Goal: Task Accomplishment & Management: Use online tool/utility

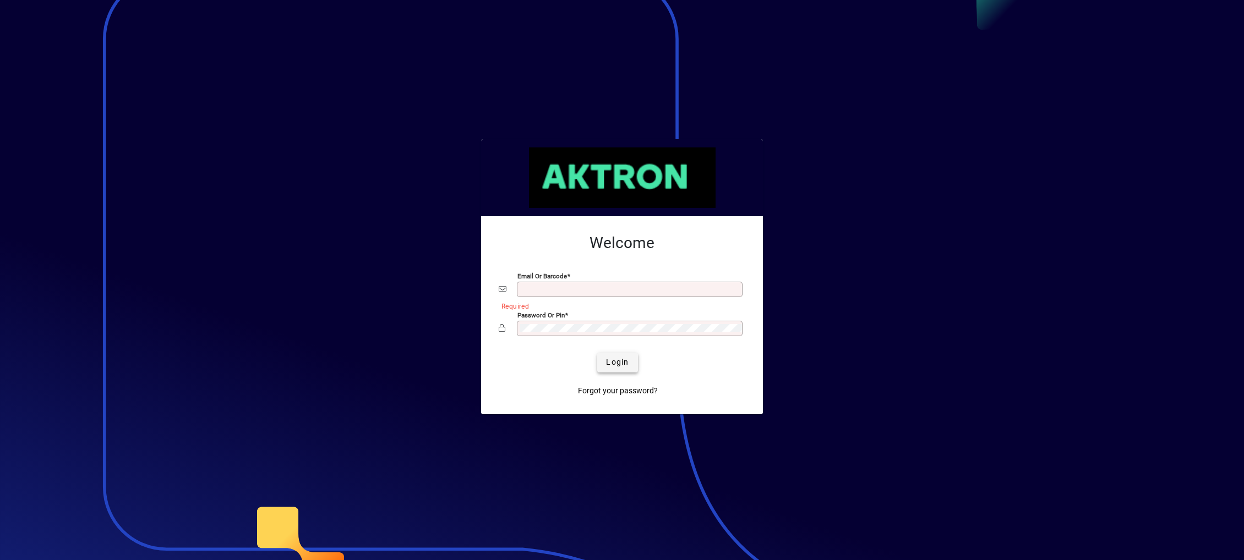
type input "**********"
click at [622, 359] on span "Login" at bounding box center [617, 363] width 23 height 12
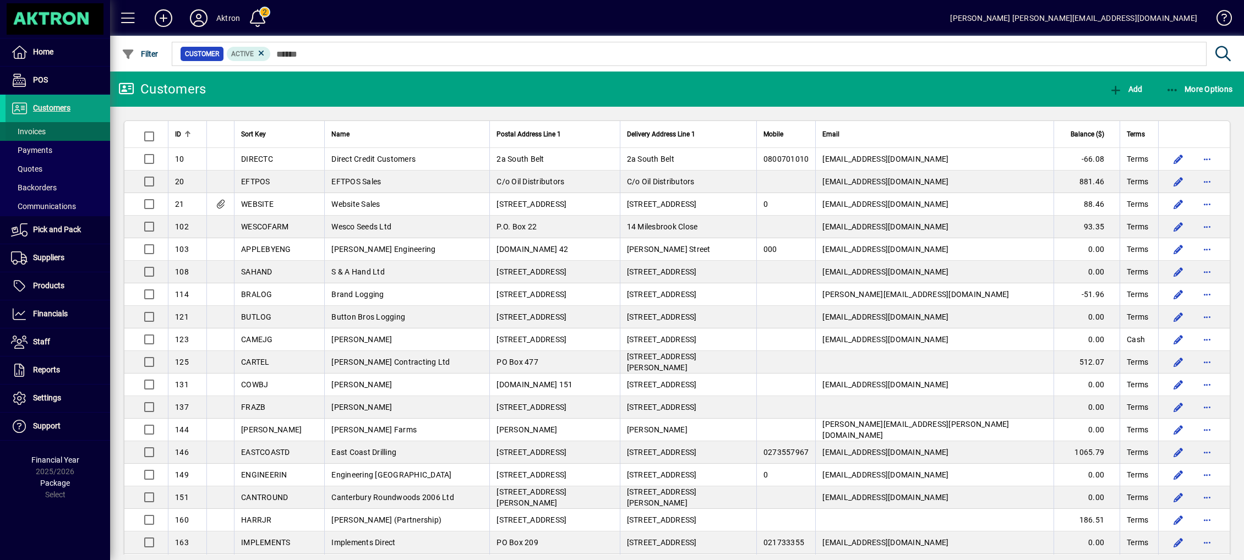
drag, startPoint x: 32, startPoint y: 130, endPoint x: 52, endPoint y: 131, distance: 19.3
click at [32, 130] on span "Invoices" at bounding box center [28, 131] width 35 height 9
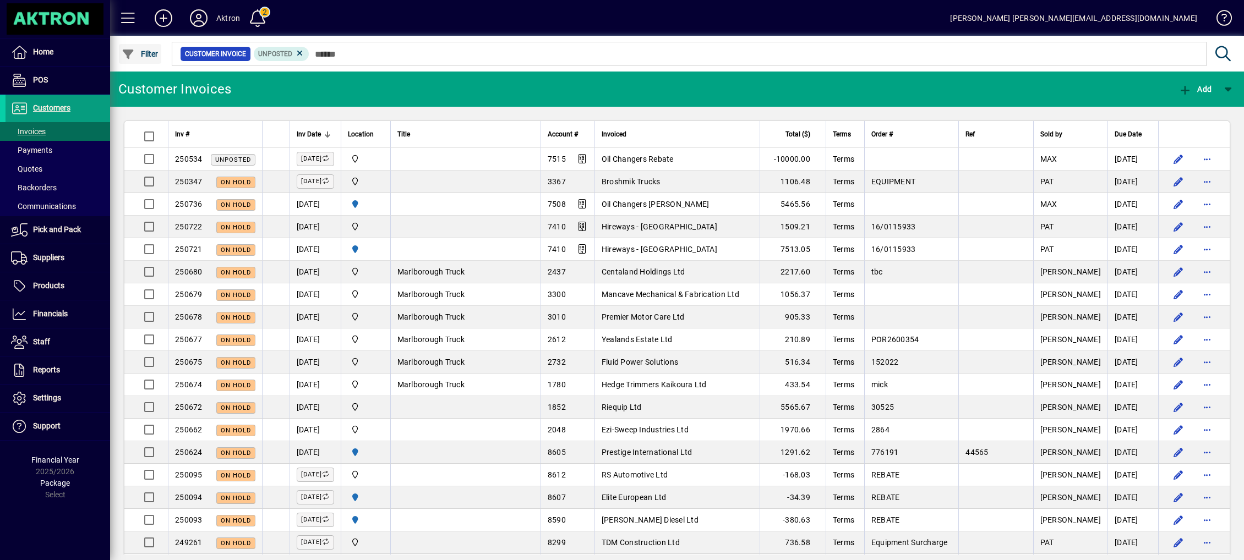
click at [144, 57] on span "Filter" at bounding box center [140, 54] width 37 height 9
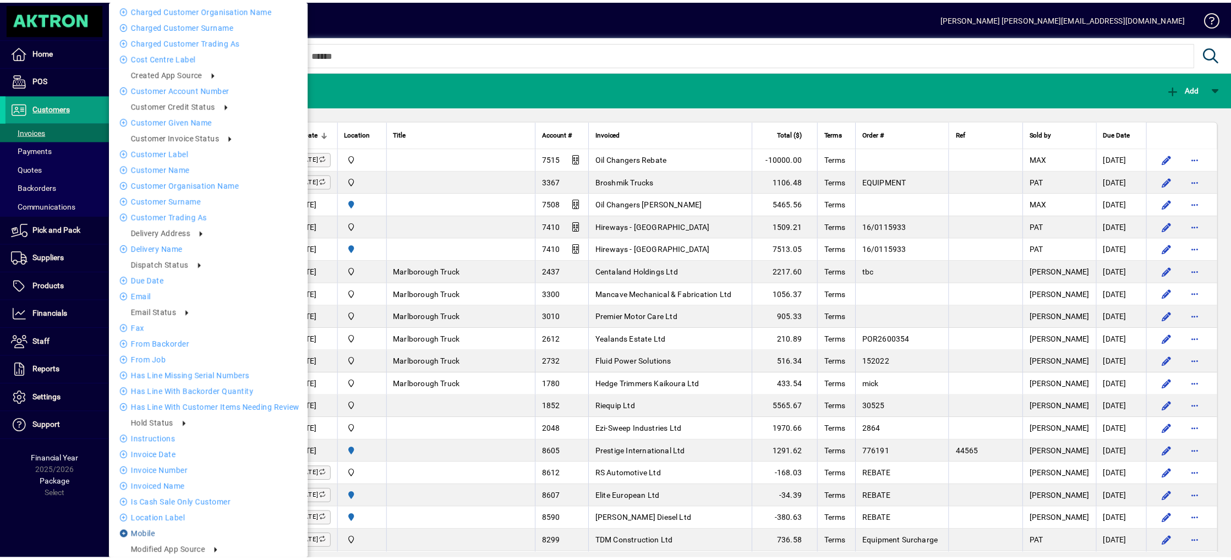
scroll to position [165, 0]
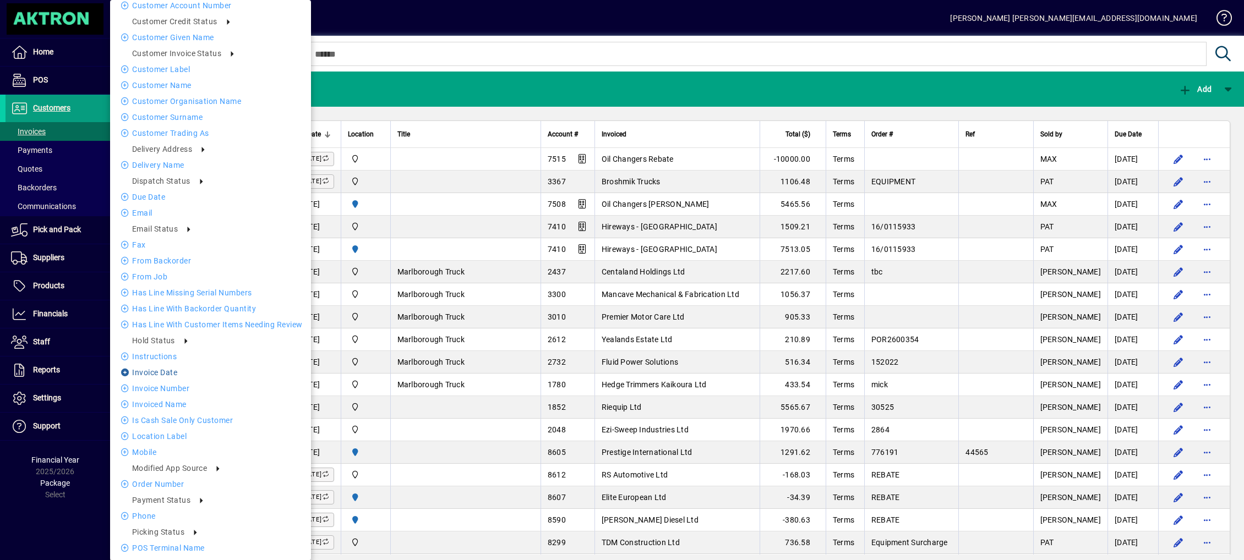
click at [188, 367] on li "Invoice date" at bounding box center [210, 372] width 201 height 13
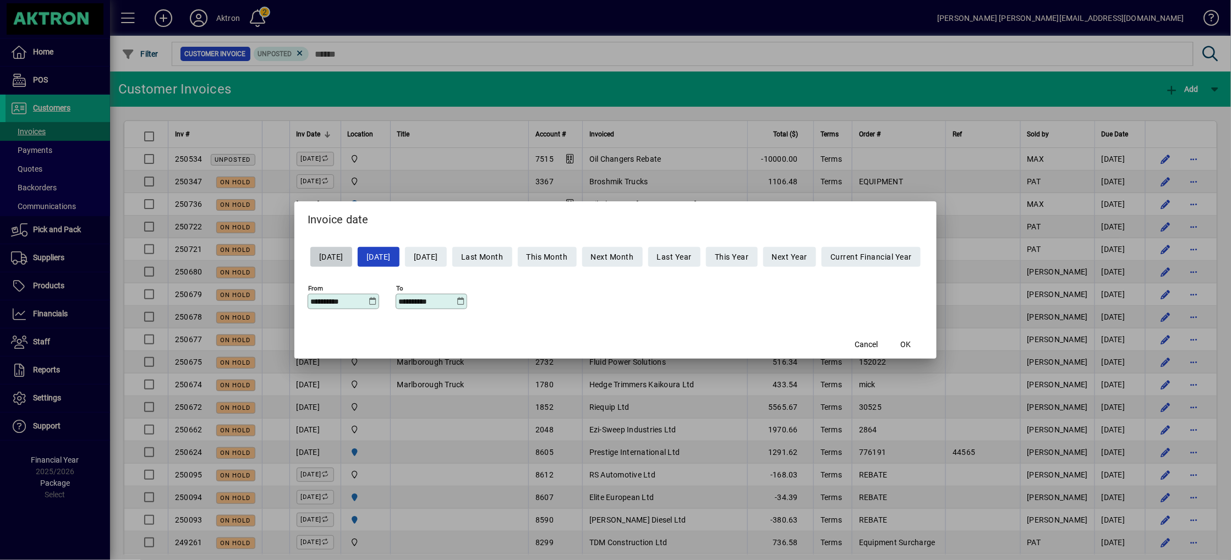
click at [333, 255] on span "[DATE]" at bounding box center [331, 257] width 24 height 18
type input "**********"
click at [911, 345] on span "OK" at bounding box center [906, 345] width 10 height 12
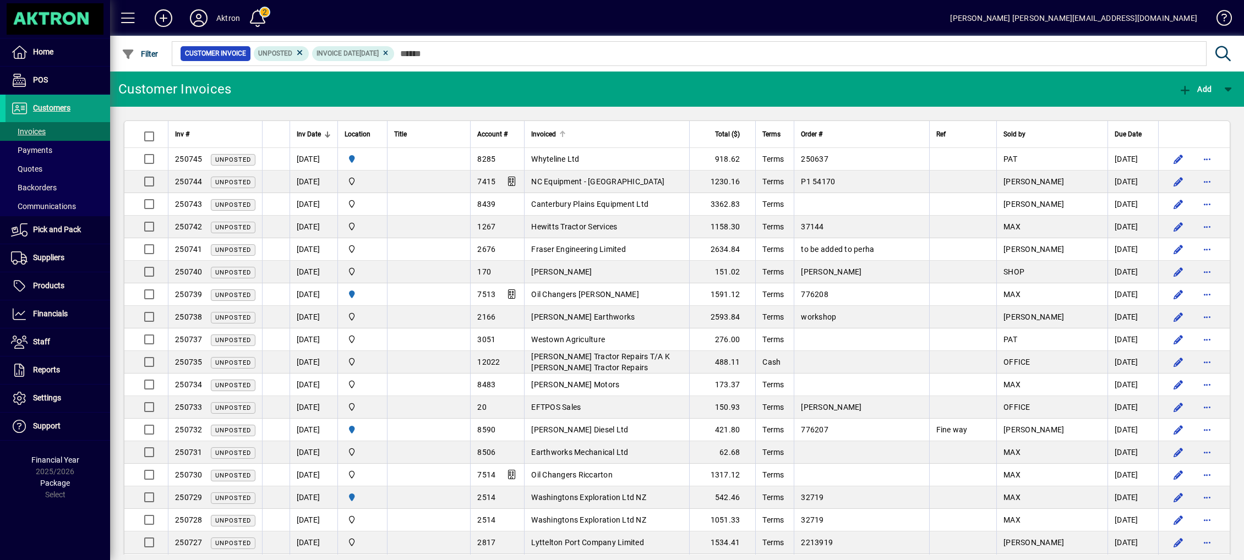
click at [614, 134] on div "Invoiced" at bounding box center [606, 134] width 151 height 12
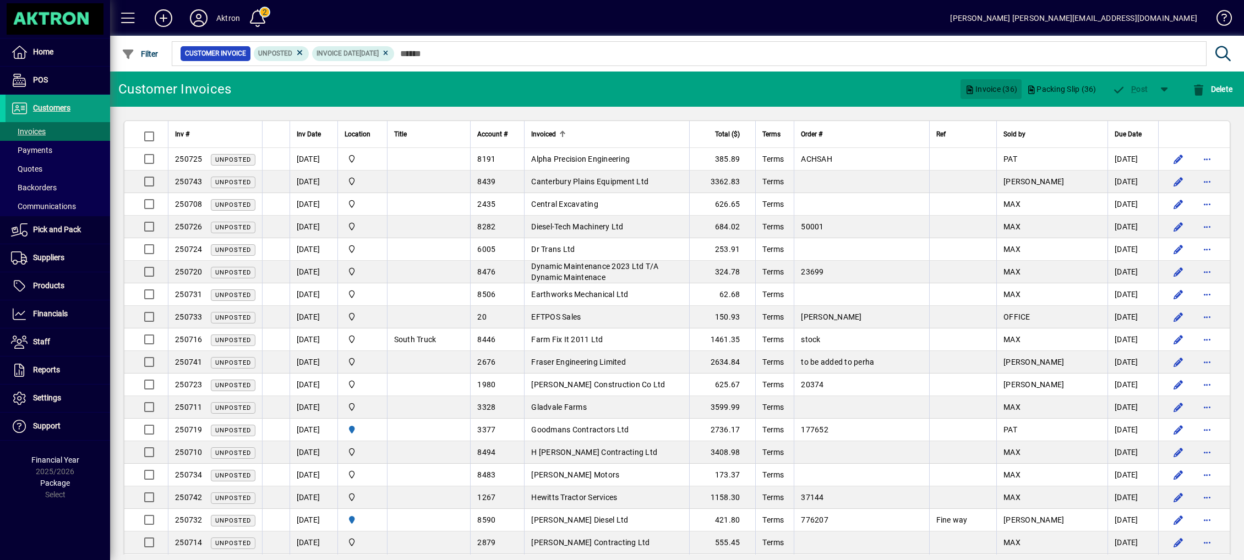
click at [984, 86] on span "Invoice (36)" at bounding box center [991, 89] width 52 height 18
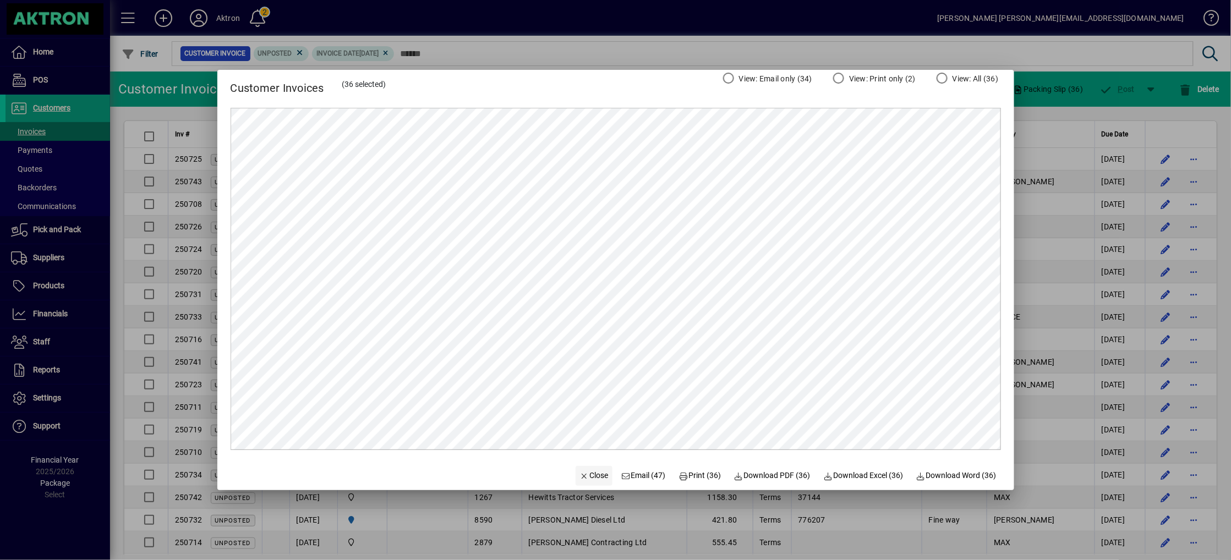
click at [580, 471] on span "Close" at bounding box center [594, 476] width 29 height 12
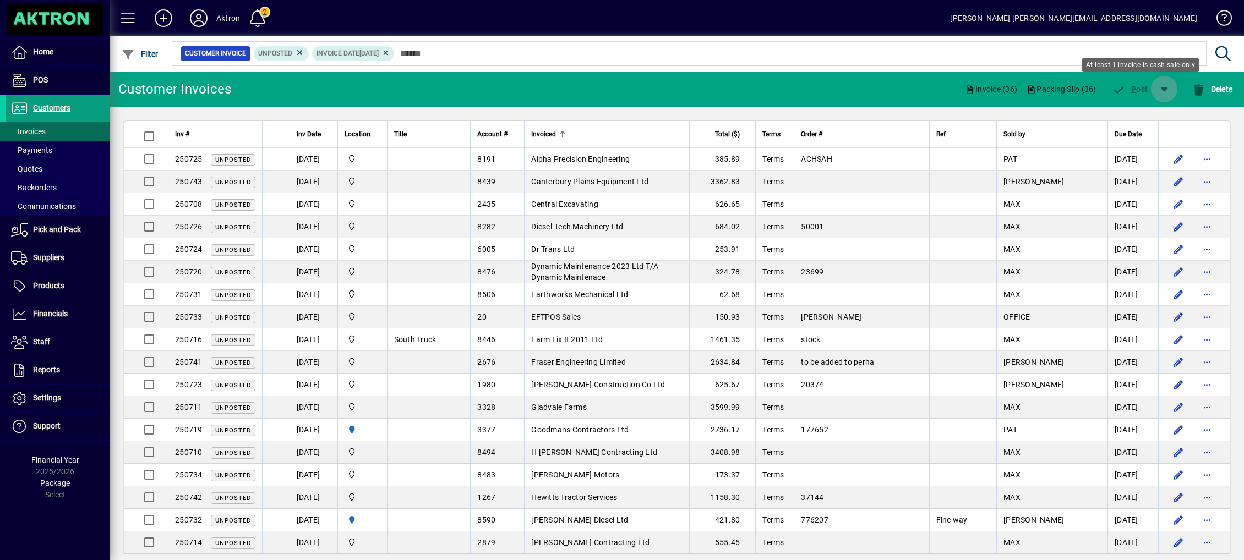
click at [1171, 88] on span "button" at bounding box center [1164, 89] width 26 height 26
click at [1138, 124] on div "P ost & Email" at bounding box center [1132, 118] width 89 height 22
click at [1161, 86] on span "button" at bounding box center [1164, 89] width 26 height 26
click at [1120, 117] on div "P ost & Email" at bounding box center [1132, 118] width 89 height 22
click at [1158, 95] on span "button" at bounding box center [1164, 89] width 26 height 26
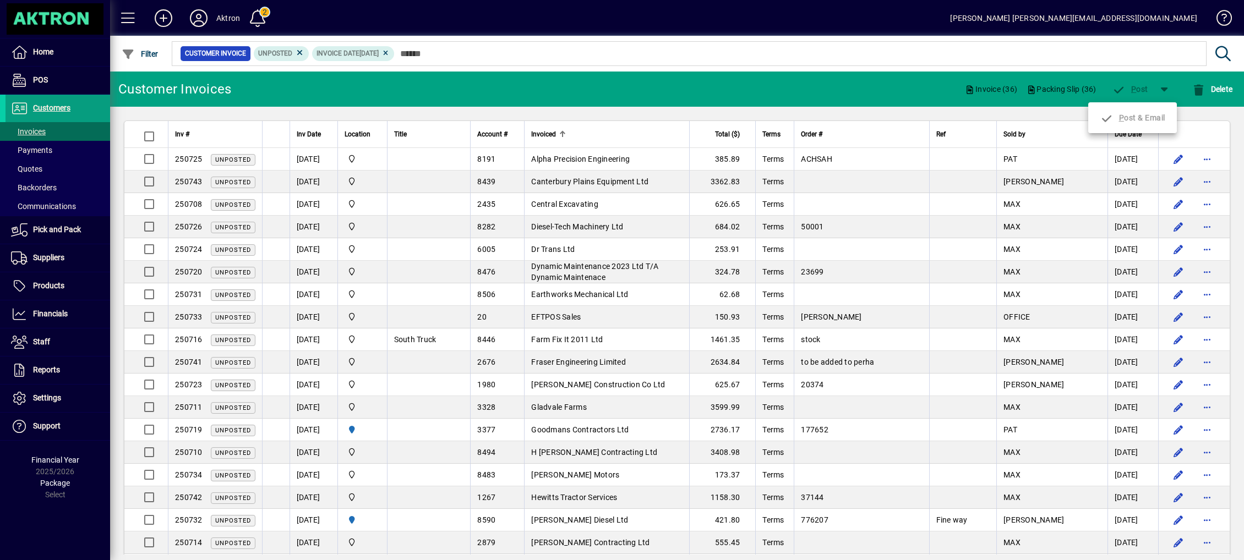
click at [1142, 118] on div "P ost & Email" at bounding box center [1132, 118] width 89 height 22
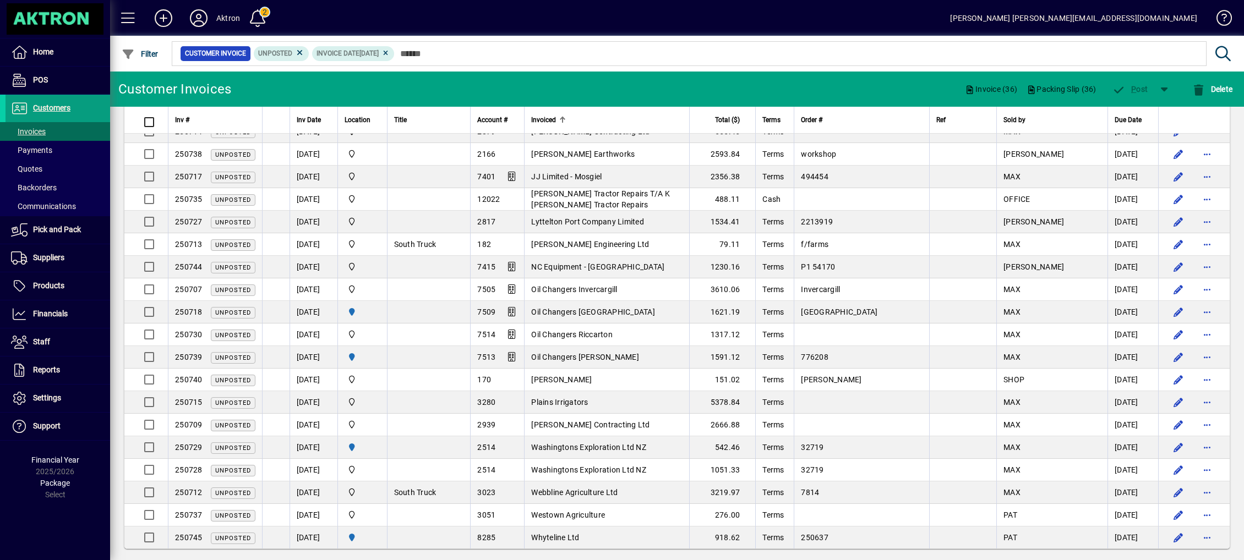
scroll to position [422, 0]
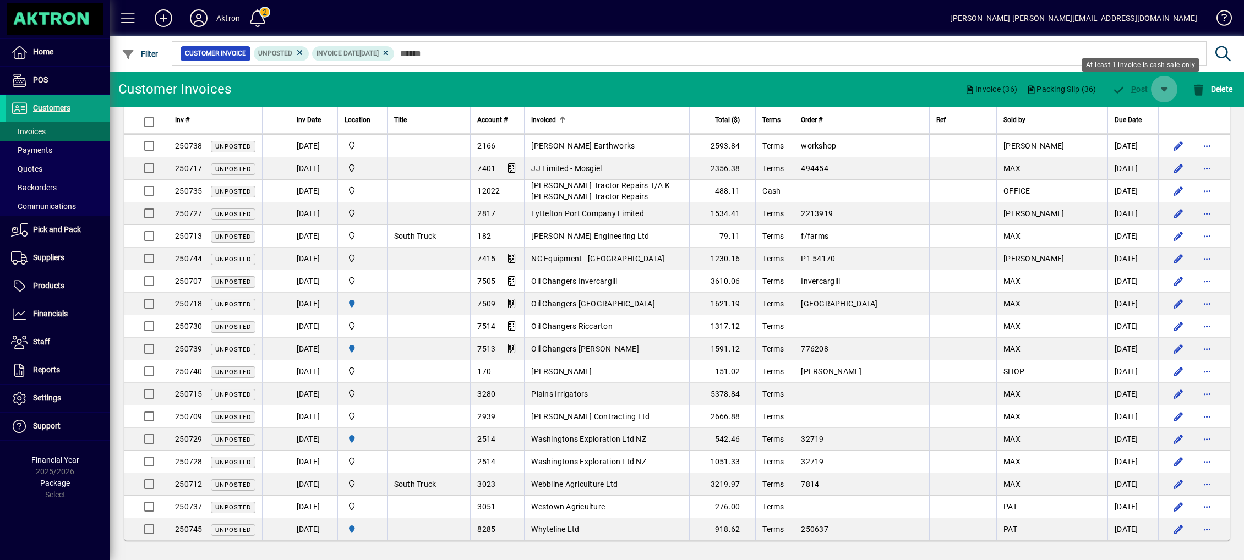
click at [1168, 88] on span "button" at bounding box center [1164, 89] width 26 height 26
click at [1138, 117] on div "P ost & Email" at bounding box center [1132, 118] width 89 height 22
click at [1163, 90] on span "button" at bounding box center [1164, 89] width 26 height 26
click at [1136, 118] on div "P ost & Email" at bounding box center [1132, 118] width 89 height 22
